Goal: Transaction & Acquisition: Book appointment/travel/reservation

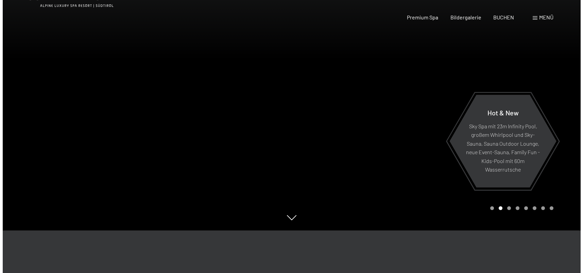
scroll to position [102, 0]
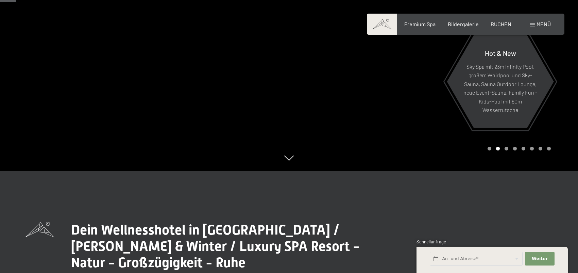
click at [532, 24] on span at bounding box center [532, 24] width 5 height 3
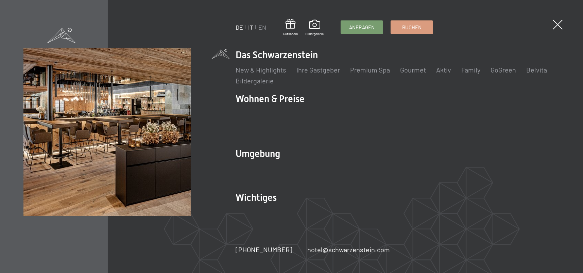
click at [248, 29] on link "IT" at bounding box center [250, 26] width 5 height 7
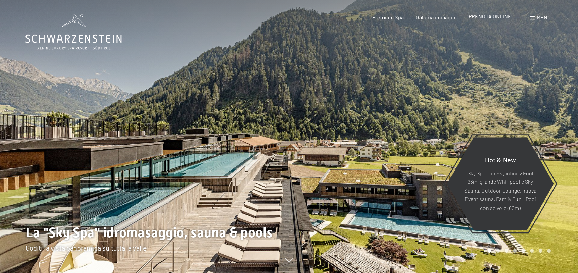
click at [489, 17] on span "PRENOTA ONLINE" at bounding box center [489, 16] width 43 height 6
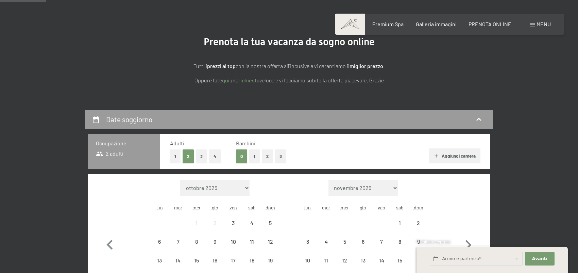
scroll to position [136, 0]
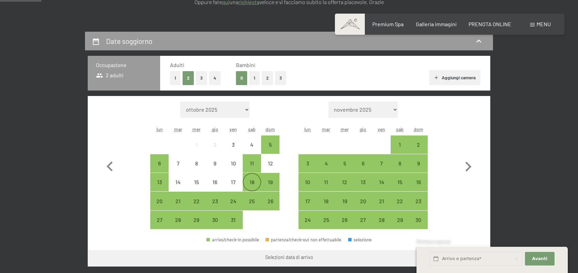
click at [252, 181] on div "18" at bounding box center [251, 187] width 17 height 17
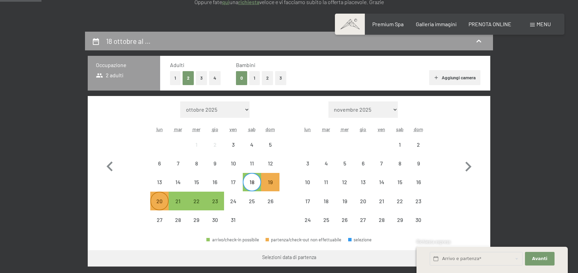
click at [159, 204] on div "20" at bounding box center [159, 206] width 17 height 17
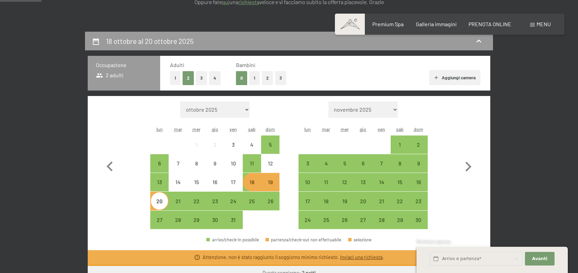
click at [265, 75] on button "2" at bounding box center [267, 78] width 11 height 14
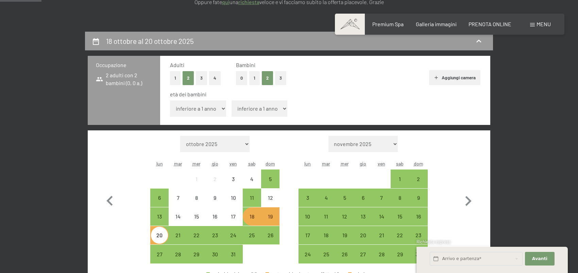
click at [223, 106] on select "inferiore a 1 anno 1 anno 2 anni 3 anni 4 anni 5 anni 6 anni 7 anni 8 anni 9 an…" at bounding box center [198, 108] width 56 height 16
select select "13"
click at [170, 100] on select "inferiore a 1 anno 1 anno 2 anni 3 anni 4 anni 5 anni 6 anni 7 anni 8 anni 9 an…" at bounding box center [198, 108] width 56 height 16
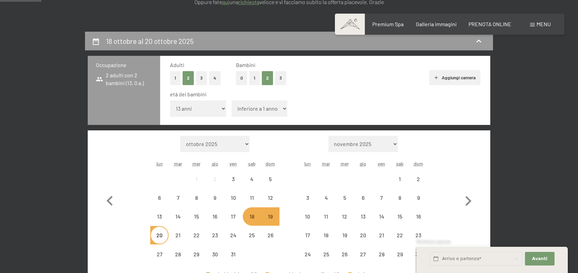
click at [276, 108] on select "inferiore a 1 anno 1 anno 2 anni 3 anni 4 anni 5 anni 6 anni 7 anni 8 anni 9 an…" at bounding box center [259, 108] width 56 height 16
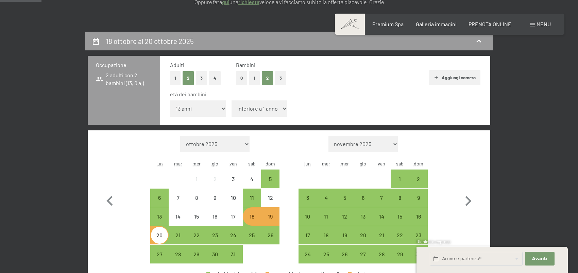
select select "14"
click at [231, 100] on select "inferiore a 1 anno 1 anno 2 anni 3 anni 4 anni 5 anni 6 anni 7 anni 8 anni 9 an…" at bounding box center [259, 108] width 56 height 16
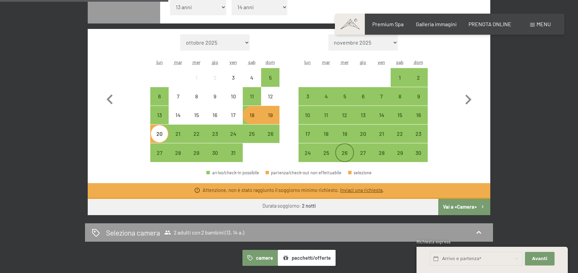
scroll to position [238, 0]
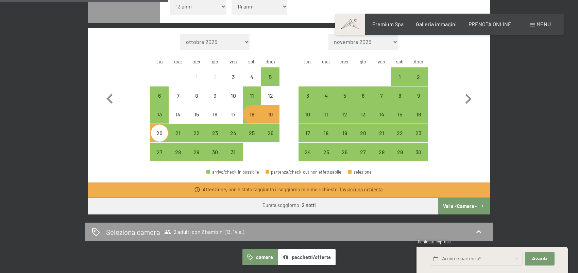
click at [159, 132] on div "20" at bounding box center [159, 138] width 17 height 17
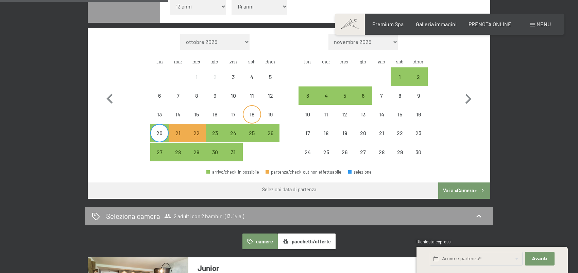
click at [251, 110] on div "18" at bounding box center [251, 114] width 17 height 17
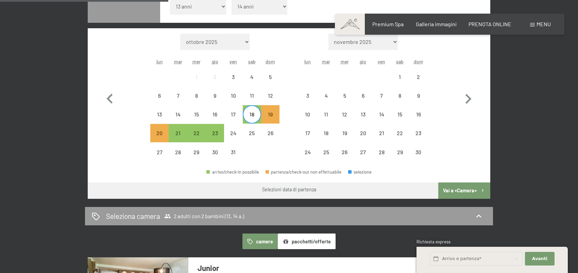
click at [252, 112] on div "18" at bounding box center [251, 119] width 17 height 17
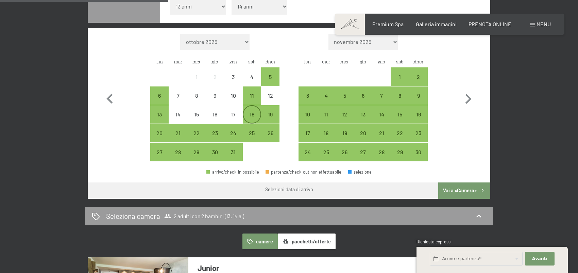
click at [251, 112] on div "18" at bounding box center [251, 119] width 17 height 17
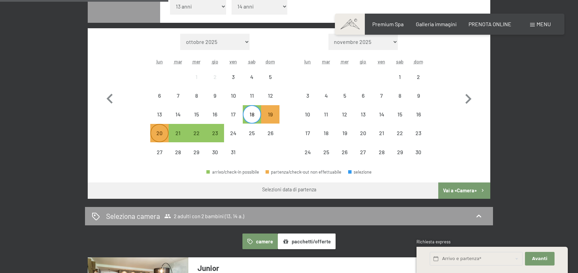
click at [158, 132] on div "20" at bounding box center [159, 138] width 17 height 17
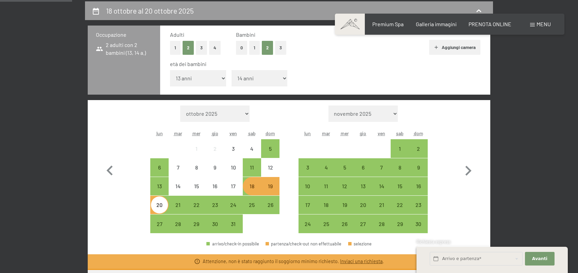
scroll to position [102, 0]
